Goal: Information Seeking & Learning: Learn about a topic

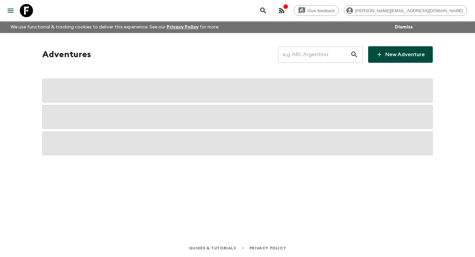
click at [305, 54] on input "text" at bounding box center [314, 54] width 72 height 18
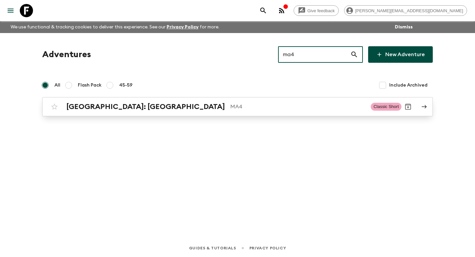
type input "ma4"
click at [293, 101] on div "[GEOGRAPHIC_DATA]: [GEOGRAPHIC_DATA] MA4 Classic Short" at bounding box center [225, 106] width 354 height 13
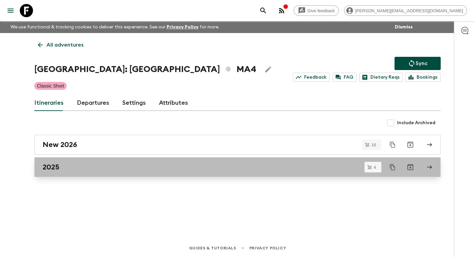
click at [236, 164] on div "2025" at bounding box center [232, 167] width 378 height 9
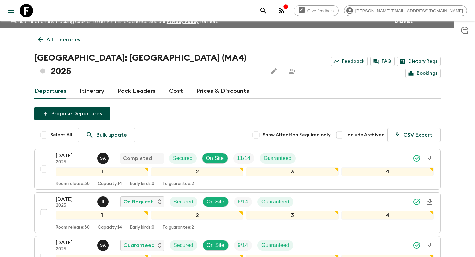
scroll to position [6, 0]
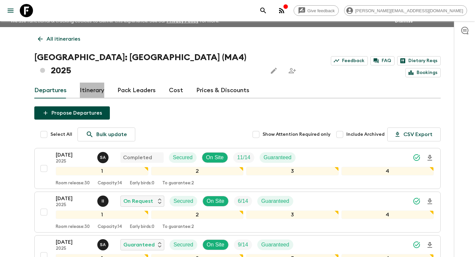
click at [98, 82] on link "Itinerary" at bounding box center [92, 90] width 24 height 16
